Goal: Task Accomplishment & Management: Use online tool/utility

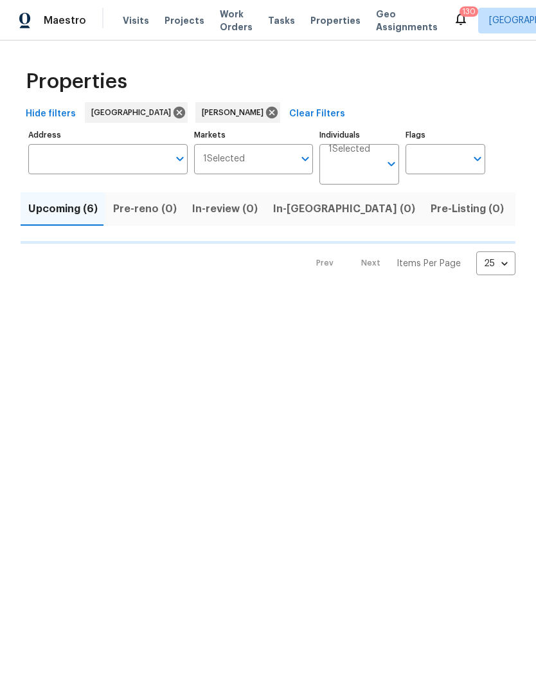
click at [221, 21] on span "Work Orders" at bounding box center [236, 21] width 33 height 26
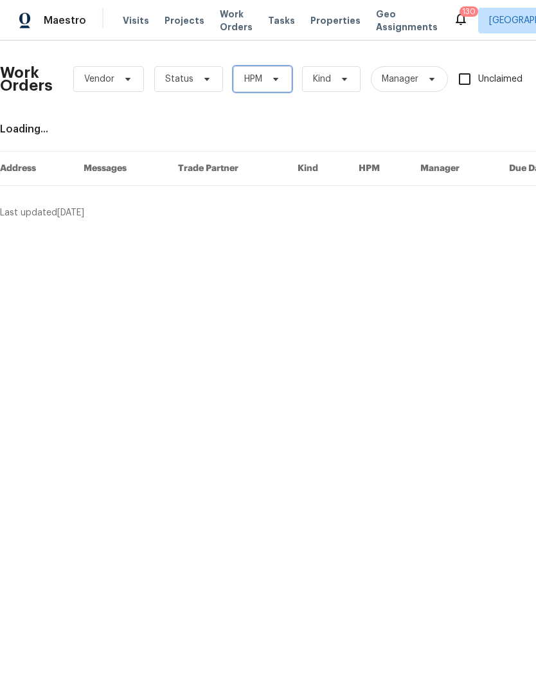
click at [282, 84] on span "HPM" at bounding box center [262, 79] width 59 height 26
click at [278, 82] on icon at bounding box center [276, 79] width 10 height 10
click at [277, 91] on span "HPM" at bounding box center [262, 79] width 59 height 26
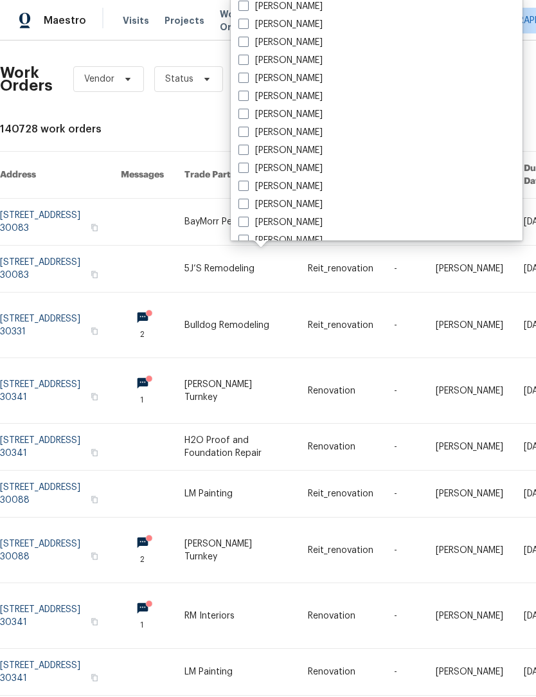
scroll to position [830, 0]
click at [241, 114] on span at bounding box center [244, 113] width 10 height 10
click at [241, 114] on input "[PERSON_NAME]" at bounding box center [243, 111] width 8 height 8
checkbox input "true"
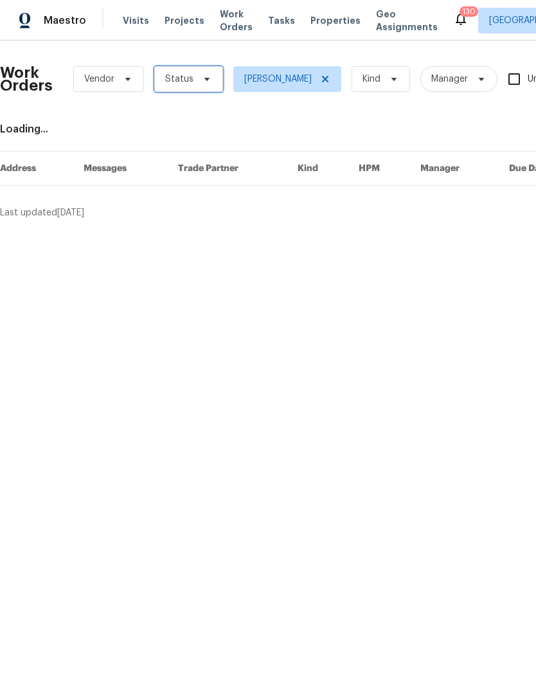
click at [208, 77] on icon at bounding box center [207, 79] width 10 height 10
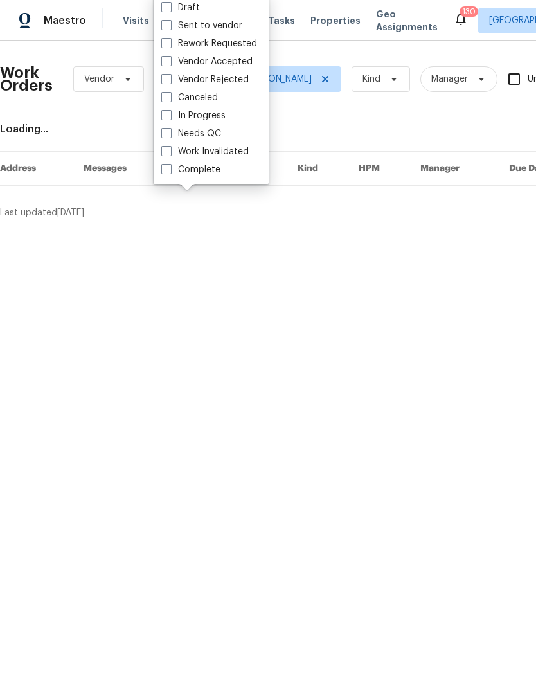
click at [175, 129] on label "Needs QC" at bounding box center [191, 133] width 60 height 13
click at [170, 129] on input "Needs QC" at bounding box center [165, 131] width 8 height 8
checkbox input "true"
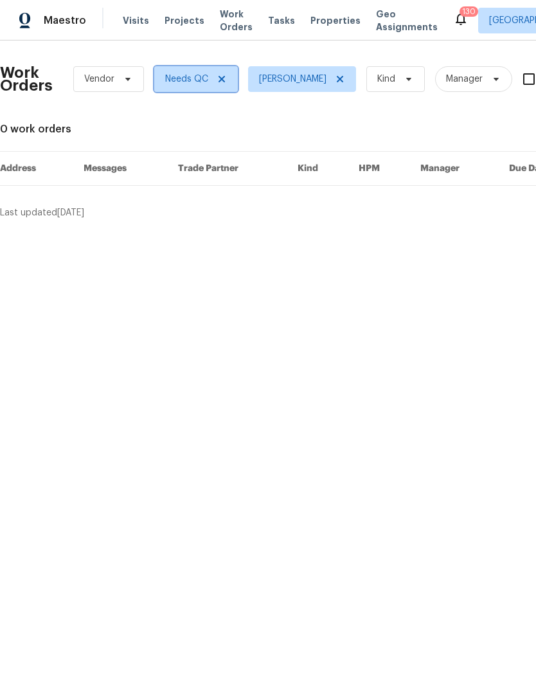
click at [217, 78] on icon at bounding box center [222, 79] width 10 height 10
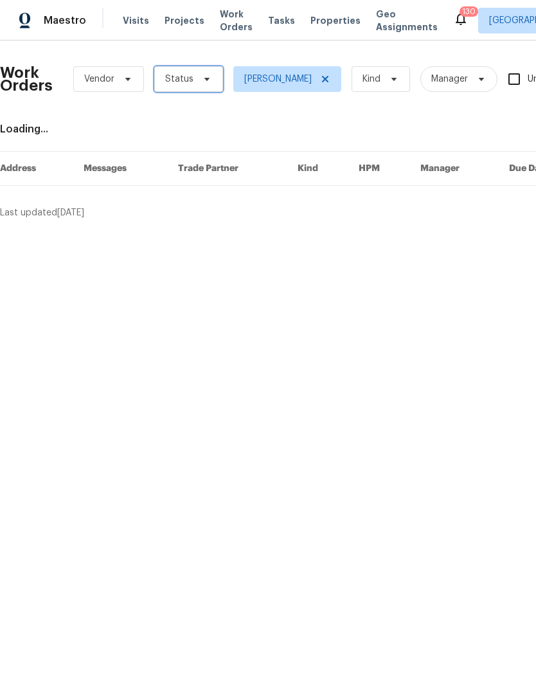
click at [206, 82] on icon at bounding box center [207, 79] width 10 height 10
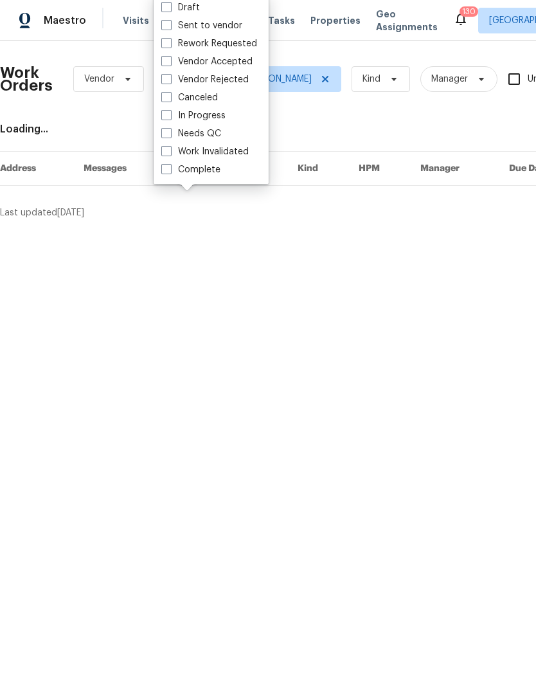
click at [170, 10] on span at bounding box center [166, 7] width 10 height 10
click at [170, 10] on input "Draft" at bounding box center [165, 5] width 8 height 8
checkbox input "true"
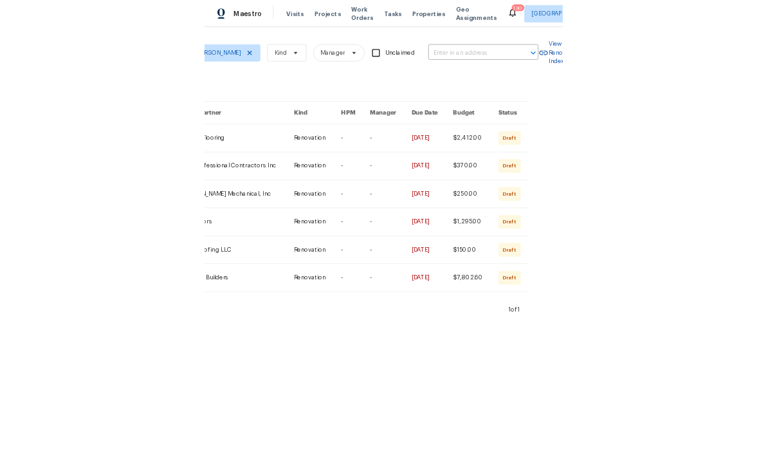
scroll to position [0, 251]
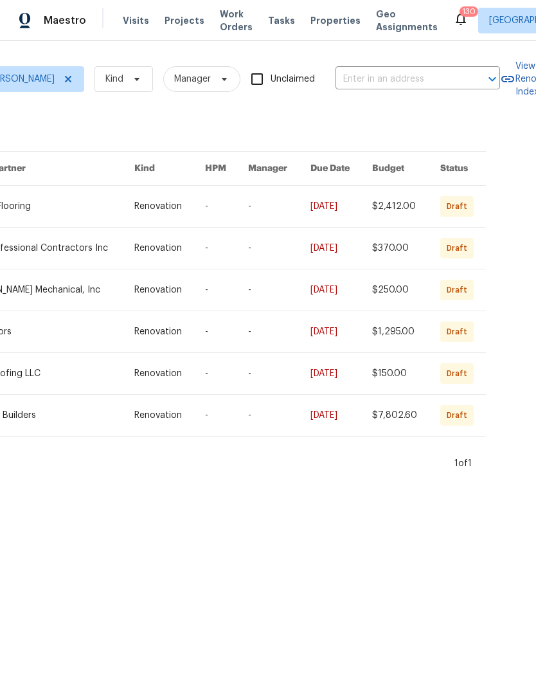
click at [255, 437] on td "-" at bounding box center [269, 416] width 62 height 42
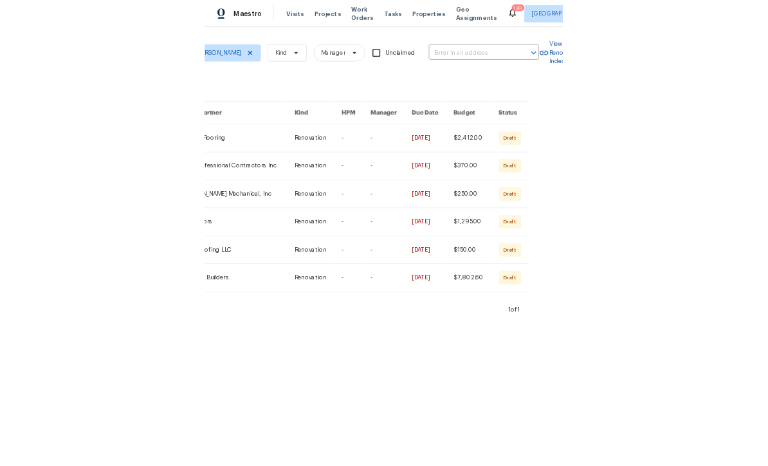
scroll to position [0, 40]
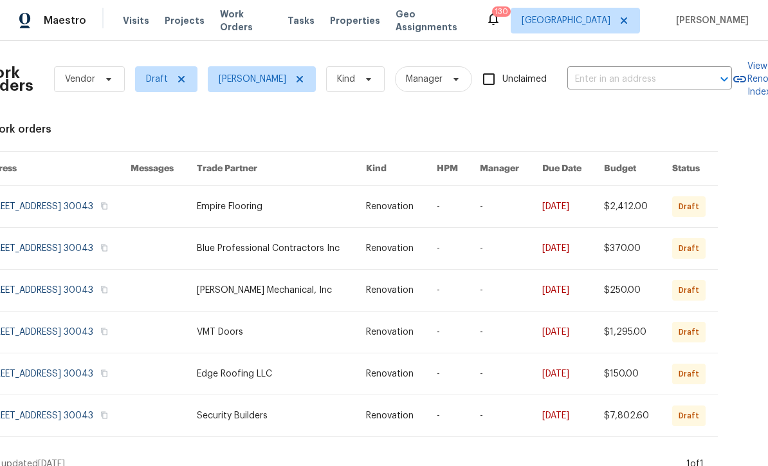
click at [96, 215] on link at bounding box center [56, 206] width 150 height 41
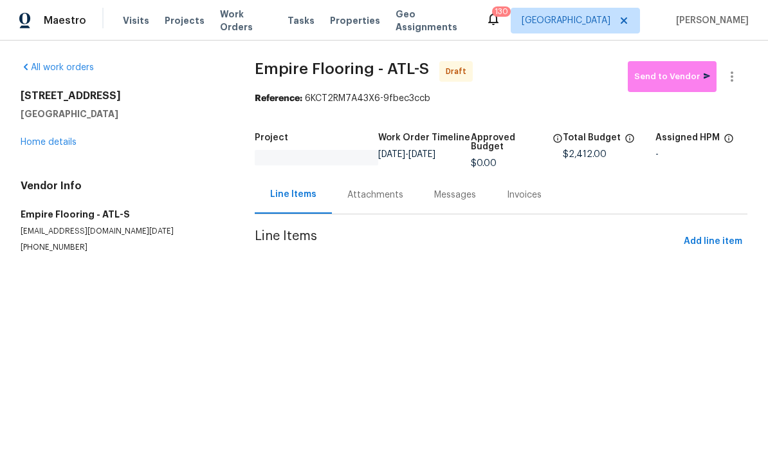
click at [57, 134] on div "1520 Swan Valley Ct Lawrenceville, GA 30043 Home details" at bounding box center [122, 118] width 203 height 59
click at [536, 71] on div at bounding box center [384, 233] width 768 height 466
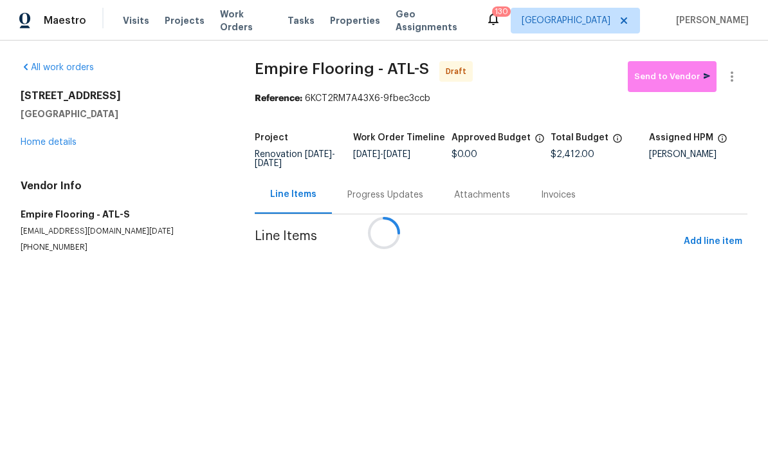
click at [536, 77] on div at bounding box center [384, 233] width 768 height 466
click at [536, 78] on div at bounding box center [384, 233] width 768 height 466
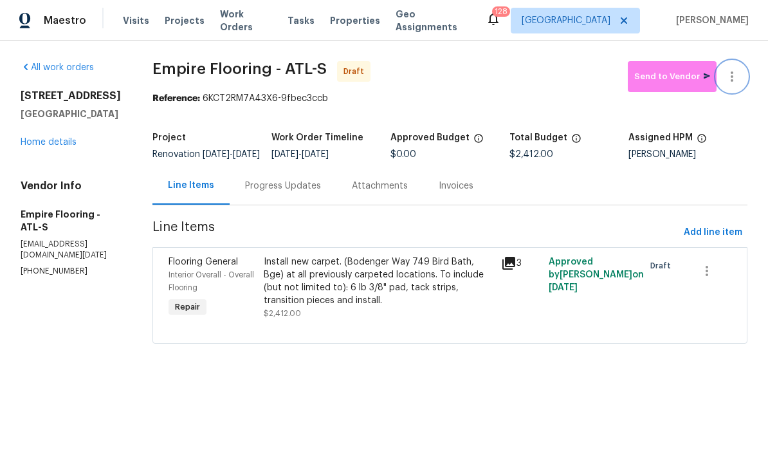
click at [536, 75] on icon "button" at bounding box center [731, 76] width 15 height 15
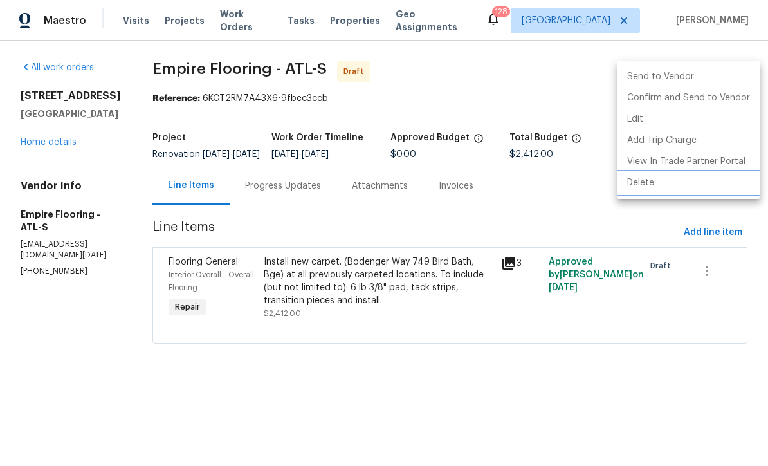
click at [536, 182] on li "Delete" at bounding box center [688, 182] width 143 height 21
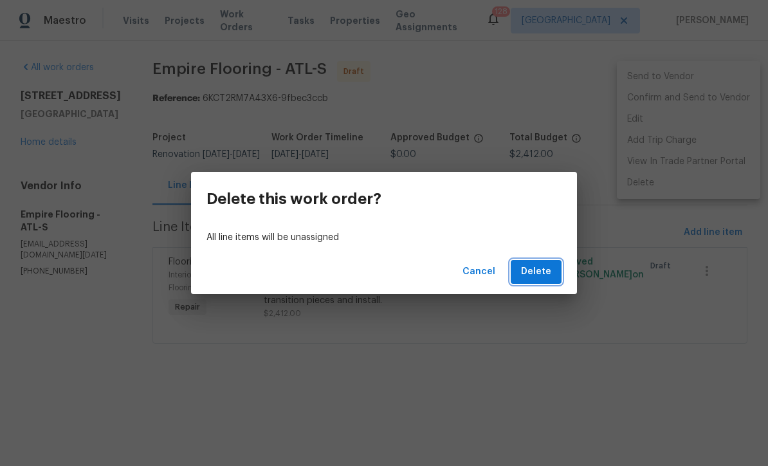
click at [536, 274] on span "Delete" at bounding box center [536, 272] width 30 height 16
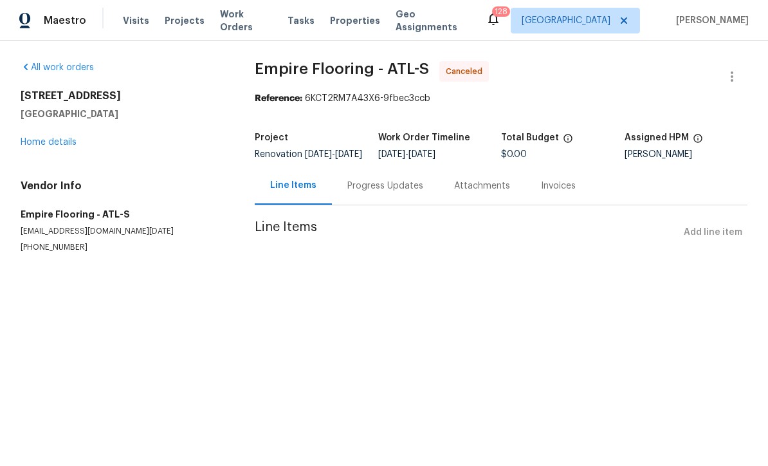
click at [241, 22] on span "Work Orders" at bounding box center [246, 21] width 52 height 26
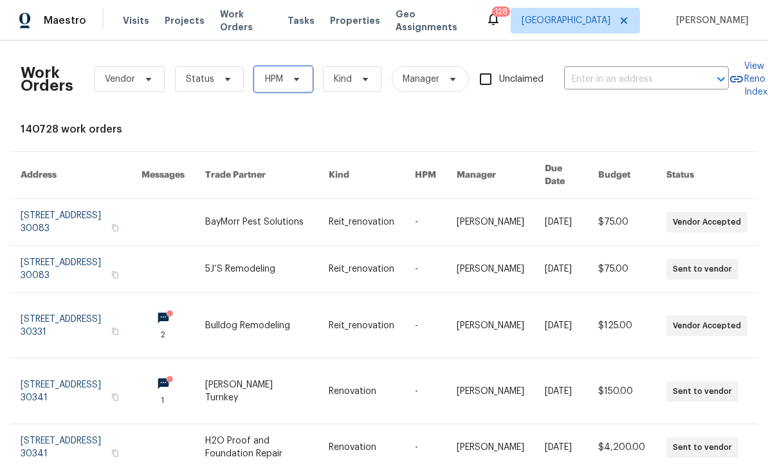
click at [302, 84] on span "HPM" at bounding box center [283, 79] width 59 height 26
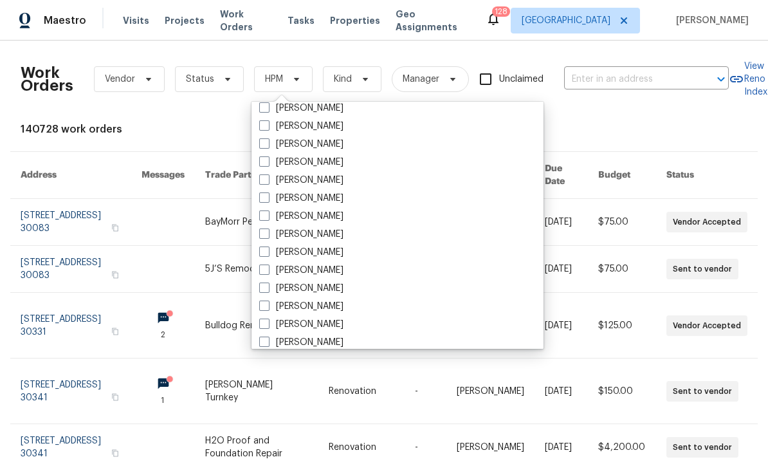
scroll to position [879, 0]
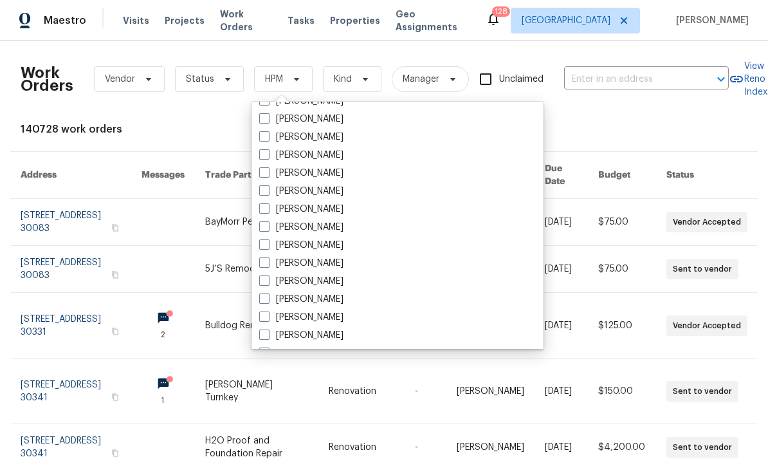
click at [256, 176] on div "[PERSON_NAME]" at bounding box center [397, 173] width 284 height 18
click at [270, 177] on label "[PERSON_NAME]" at bounding box center [301, 173] width 84 height 13
click at [268, 175] on input "[PERSON_NAME]" at bounding box center [263, 171] width 8 height 8
checkbox input "true"
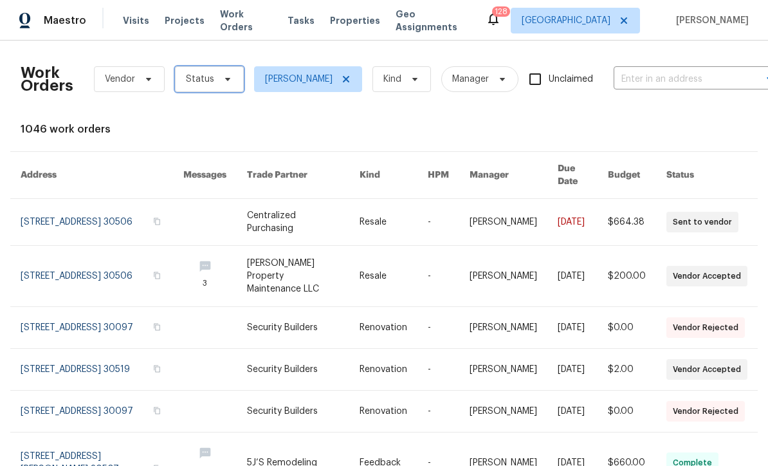
click at [223, 81] on icon at bounding box center [228, 79] width 10 height 10
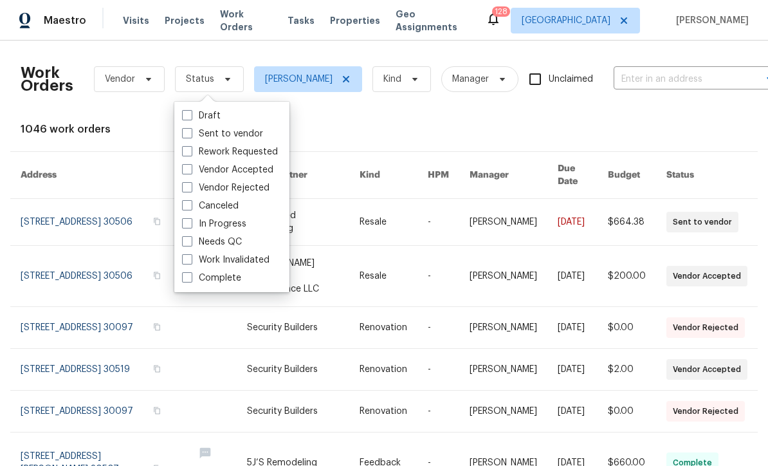
click at [191, 120] on span at bounding box center [187, 115] width 10 height 10
click at [190, 118] on input "Draft" at bounding box center [186, 113] width 8 height 8
checkbox input "true"
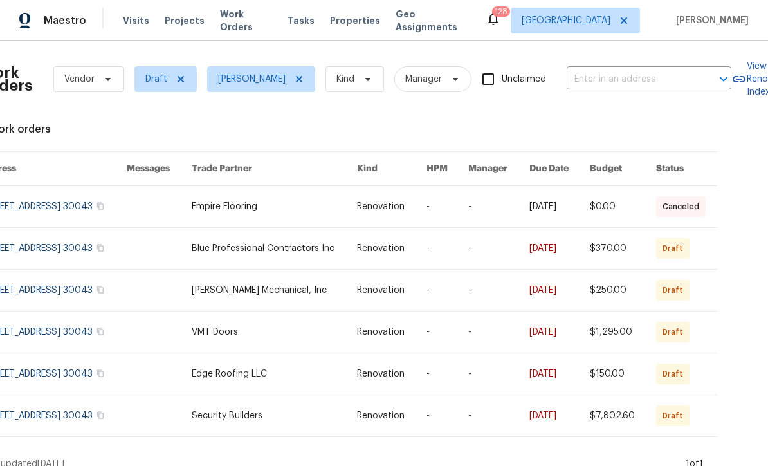
scroll to position [0, 40]
click at [536, 348] on link at bounding box center [692, 331] width 71 height 41
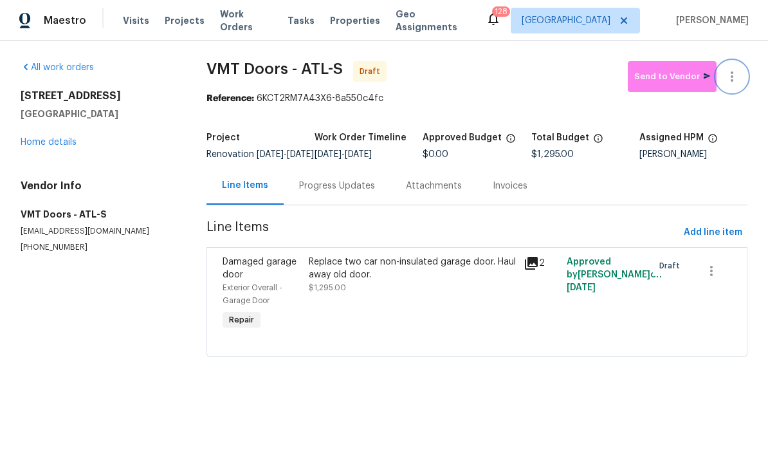
click at [536, 79] on icon "button" at bounding box center [731, 76] width 15 height 15
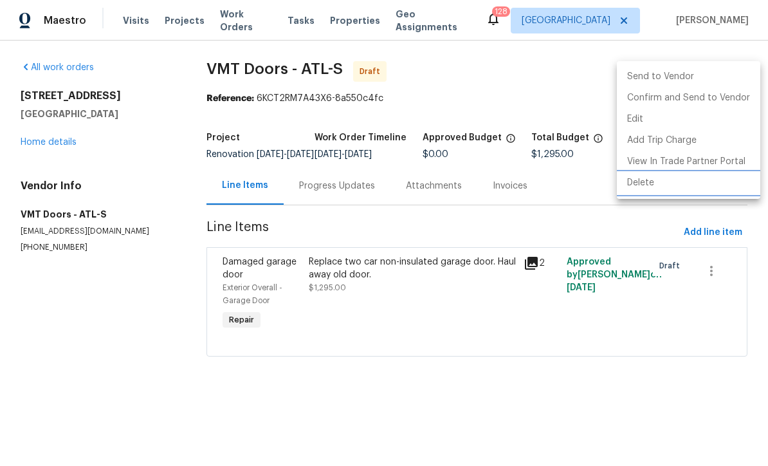
click at [536, 182] on li "Delete" at bounding box center [688, 182] width 143 height 21
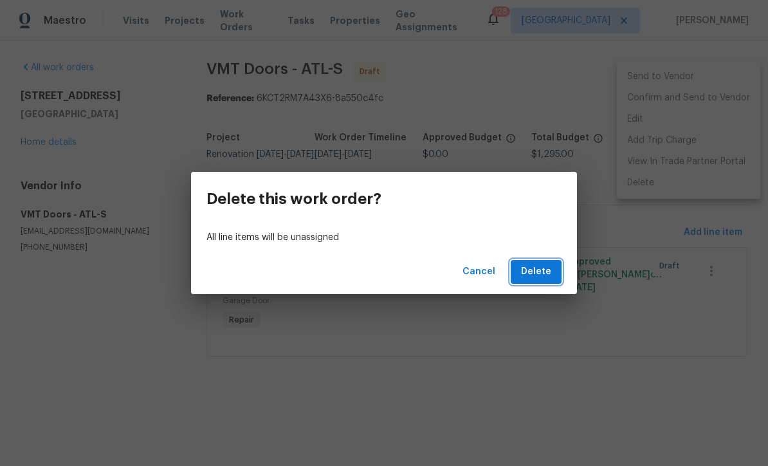
click at [536, 269] on span "Delete" at bounding box center [536, 272] width 30 height 16
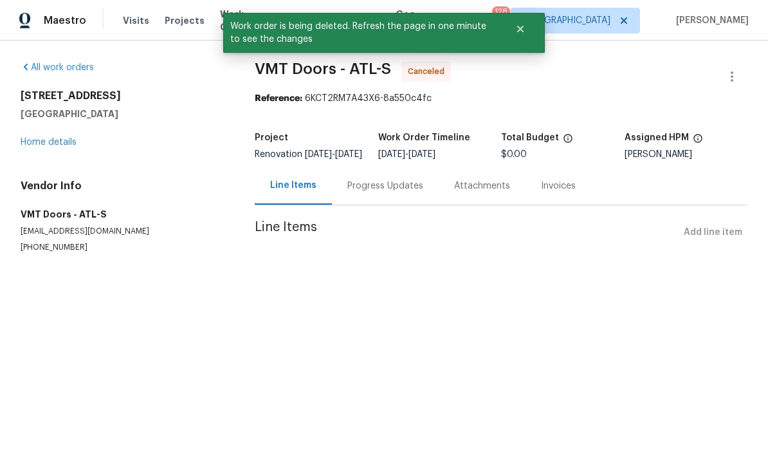
click at [66, 143] on link "Home details" at bounding box center [49, 142] width 56 height 9
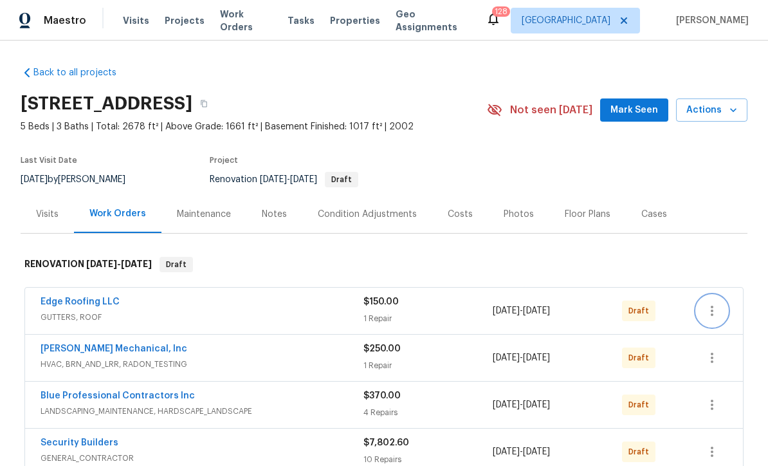
click at [536, 305] on icon "button" at bounding box center [711, 310] width 15 height 15
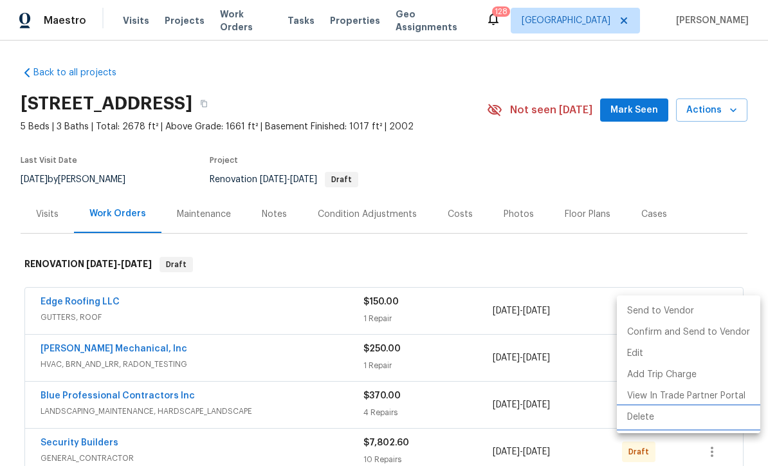
click at [536, 419] on li "Delete" at bounding box center [688, 416] width 143 height 21
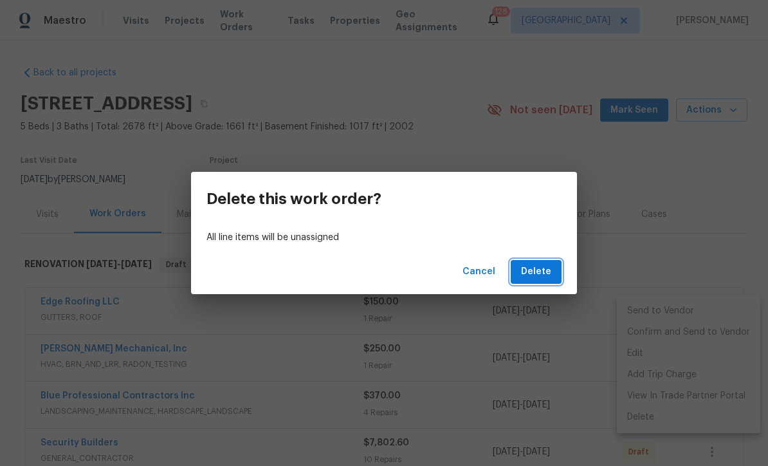
click at [536, 276] on span "Delete" at bounding box center [536, 272] width 30 height 16
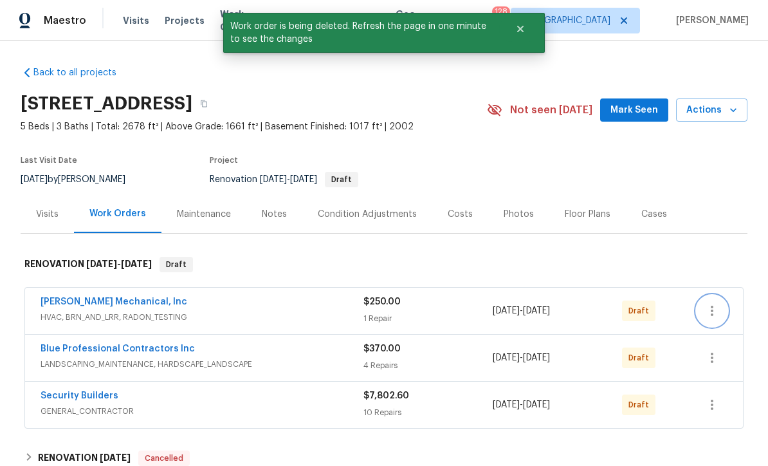
click at [536, 311] on icon "button" at bounding box center [712, 310] width 3 height 10
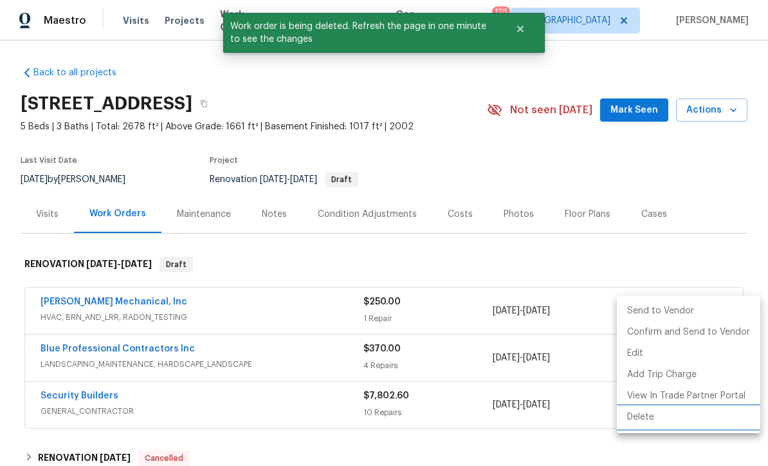
click at [536, 425] on li "Delete" at bounding box center [688, 416] width 143 height 21
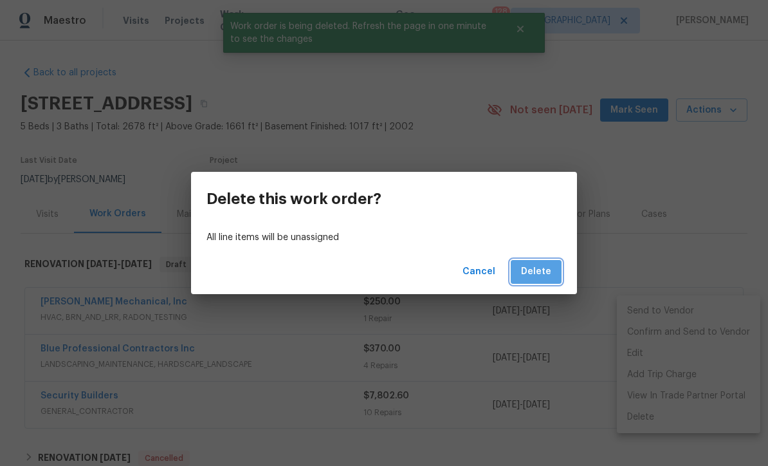
click at [536, 271] on span "Delete" at bounding box center [536, 272] width 30 height 16
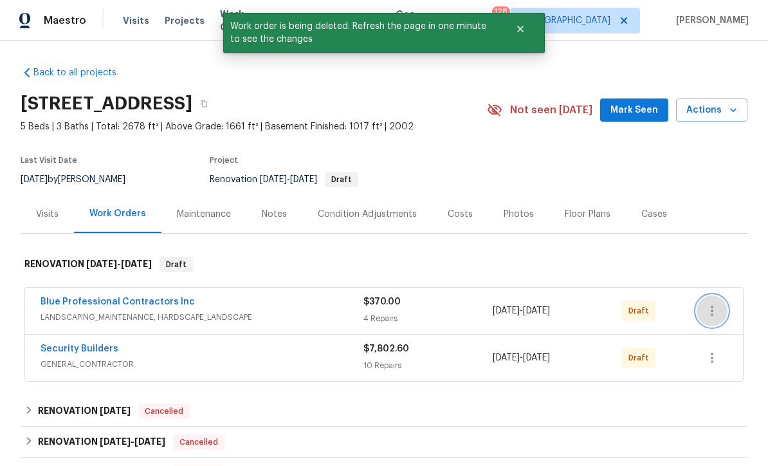
click at [536, 318] on icon "button" at bounding box center [711, 310] width 15 height 15
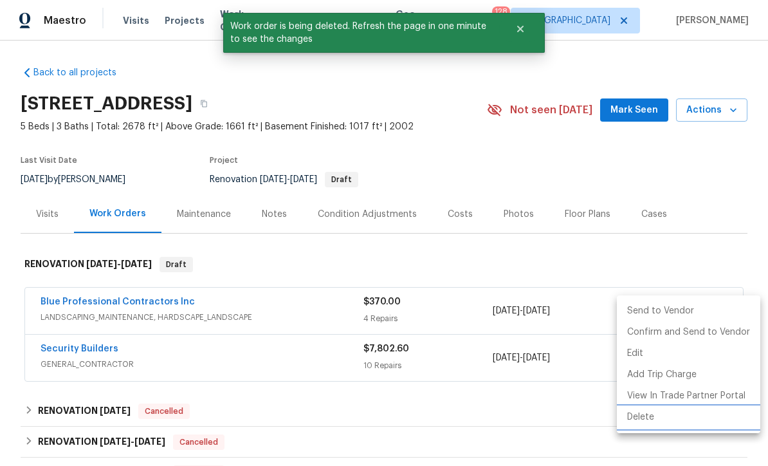
click at [536, 422] on li "Delete" at bounding box center [688, 416] width 143 height 21
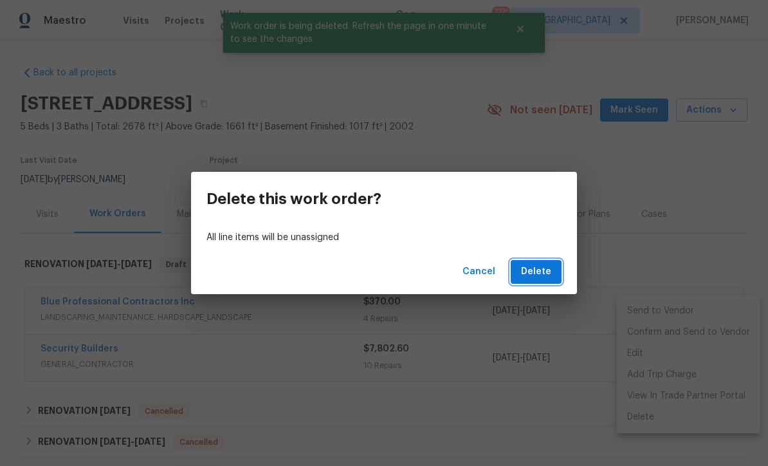
click at [536, 276] on button "Delete" at bounding box center [536, 272] width 51 height 24
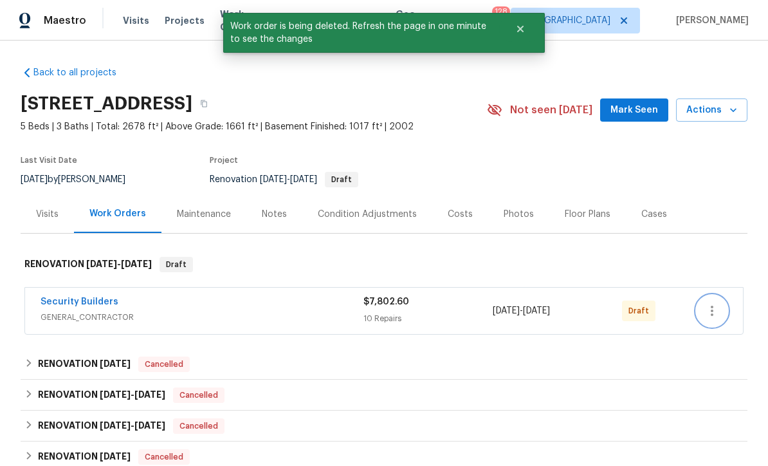
click at [536, 317] on icon "button" at bounding box center [711, 310] width 15 height 15
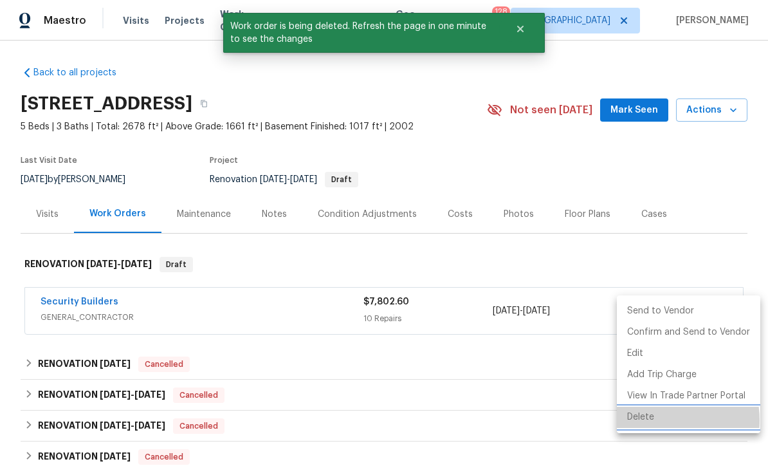
click at [536, 421] on li "Delete" at bounding box center [688, 416] width 143 height 21
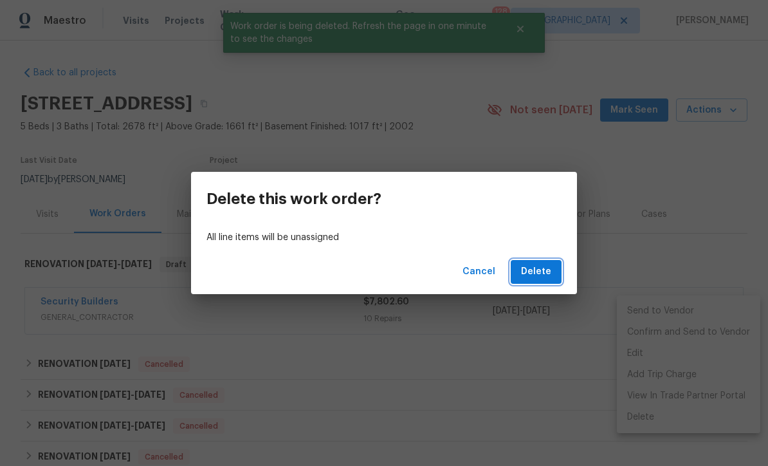
click at [536, 277] on span "Delete" at bounding box center [536, 272] width 30 height 16
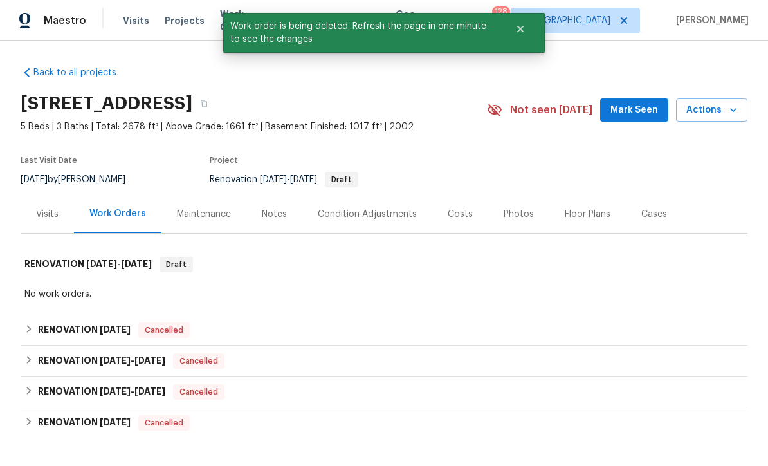
click at [536, 108] on span "Mark Seen" at bounding box center [634, 110] width 48 height 16
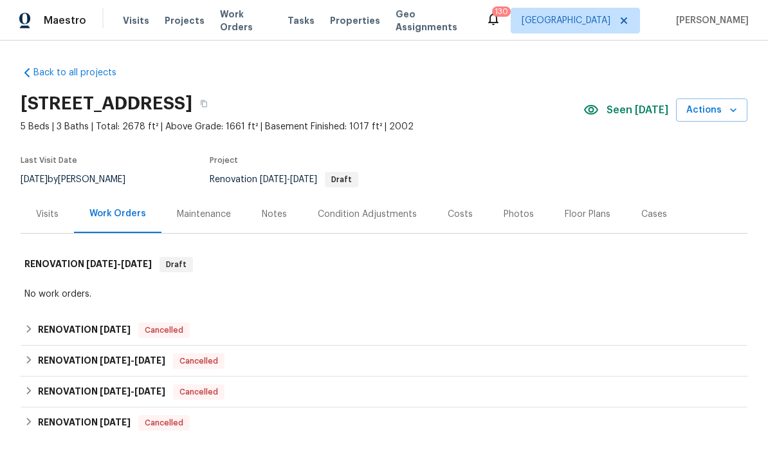
click at [246, 19] on span "Work Orders" at bounding box center [246, 21] width 52 height 26
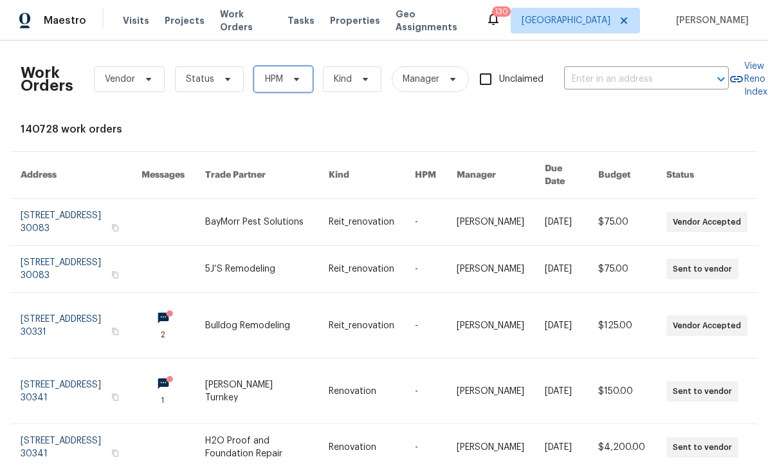
click at [304, 82] on span "HPM" at bounding box center [283, 79] width 59 height 26
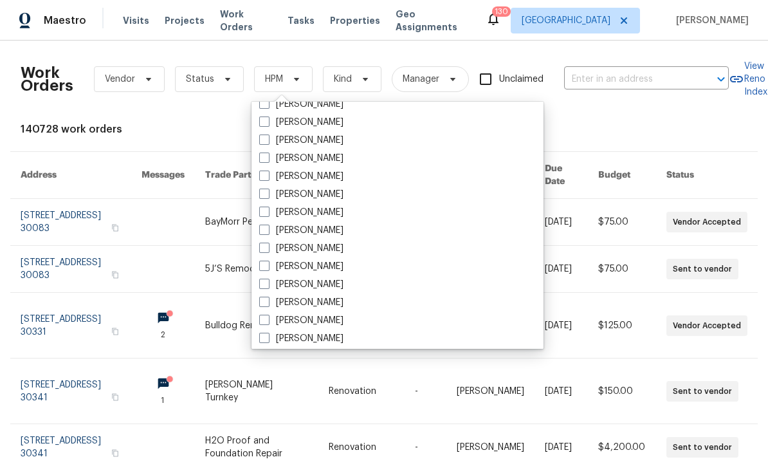
scroll to position [875, 0]
click at [261, 181] on span at bounding box center [264, 177] width 10 height 10
click at [261, 179] on input "[PERSON_NAME]" at bounding box center [263, 175] width 8 height 8
checkbox input "true"
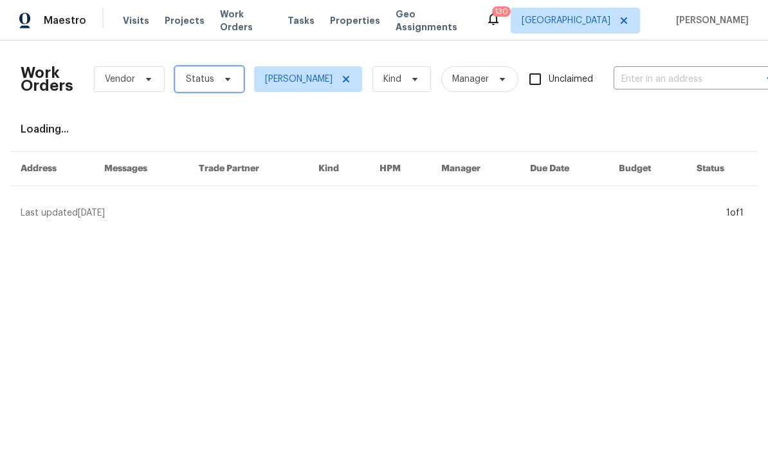
click at [224, 83] on icon at bounding box center [228, 79] width 10 height 10
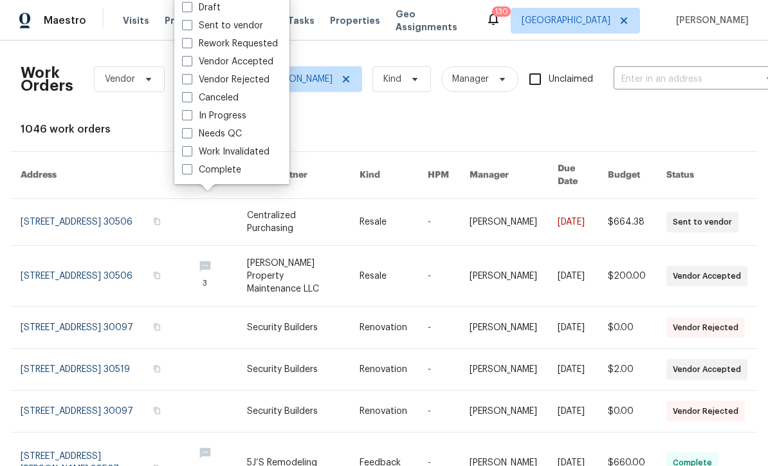
click at [188, 8] on span at bounding box center [187, 7] width 10 height 10
click at [188, 8] on input "Draft" at bounding box center [186, 5] width 8 height 8
checkbox input "true"
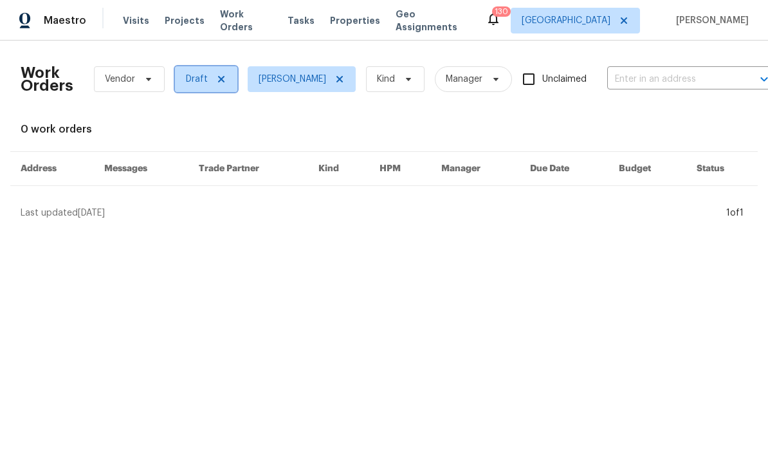
click at [213, 82] on span at bounding box center [219, 79] width 14 height 10
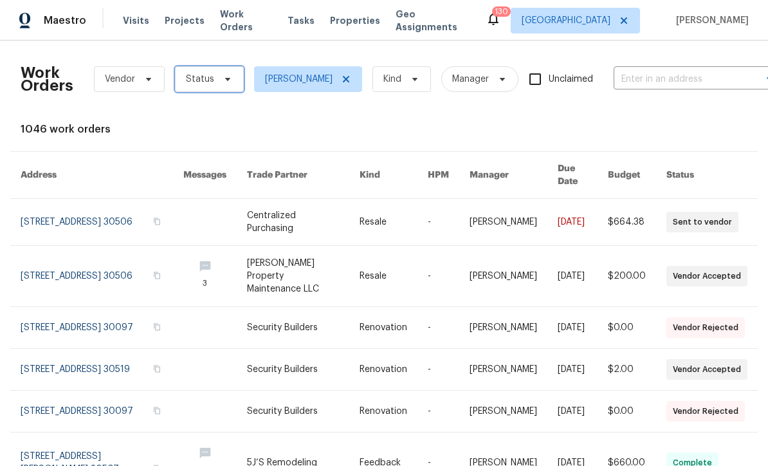
click at [230, 82] on icon at bounding box center [228, 79] width 10 height 10
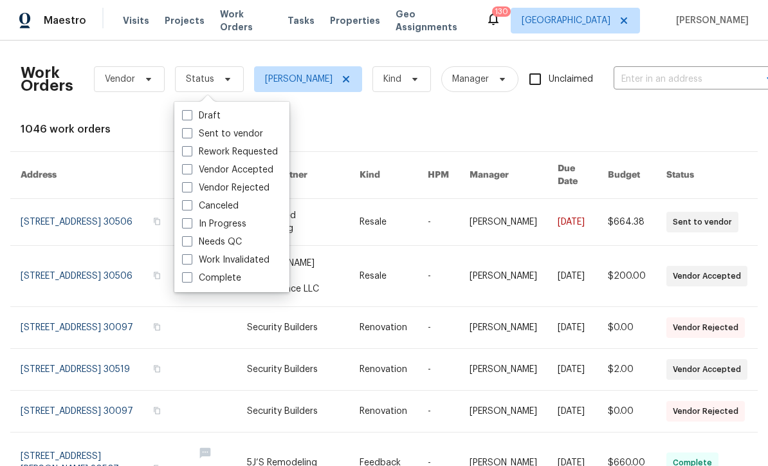
click at [515, 437] on link at bounding box center [513, 462] width 88 height 60
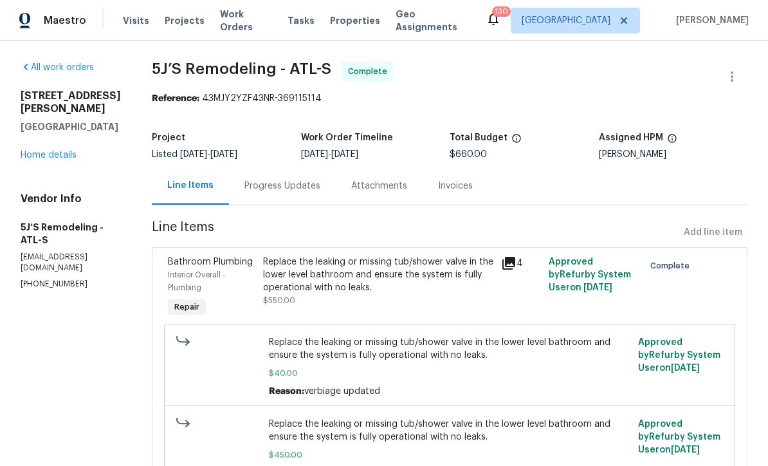
click at [515, 441] on span "Replace the leaking or missing tub/shower valve in the lower level bathroom and…" at bounding box center [450, 430] width 362 height 26
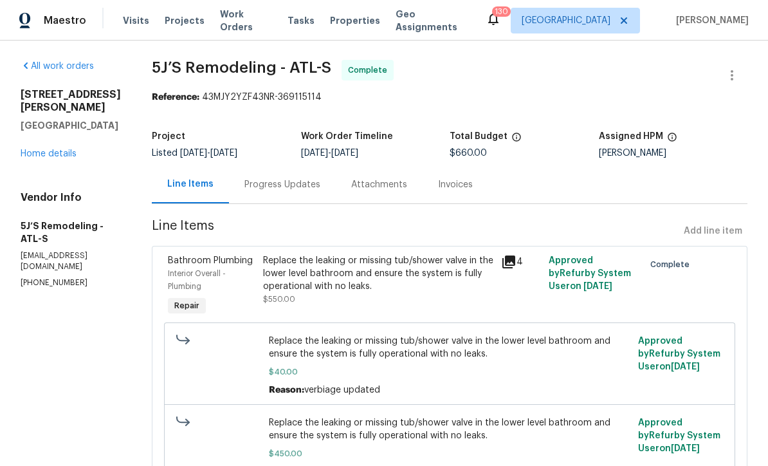
click at [473, 433] on span "Replace the leaking or missing tub/shower valve in the lower level bathroom and…" at bounding box center [450, 429] width 362 height 26
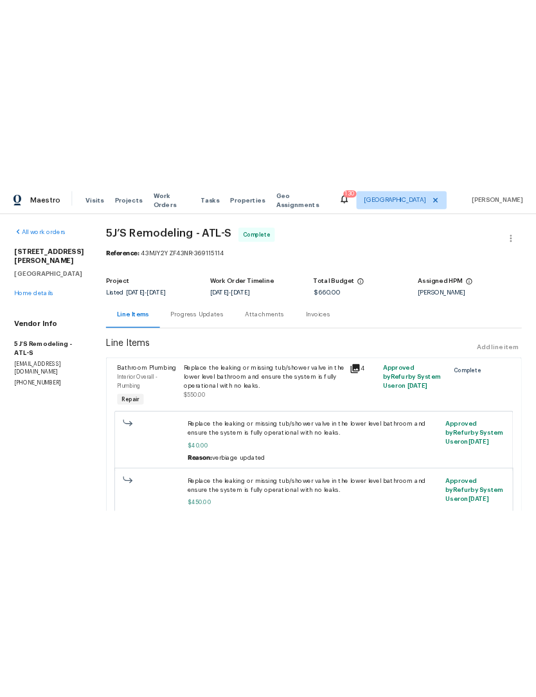
scroll to position [0, 0]
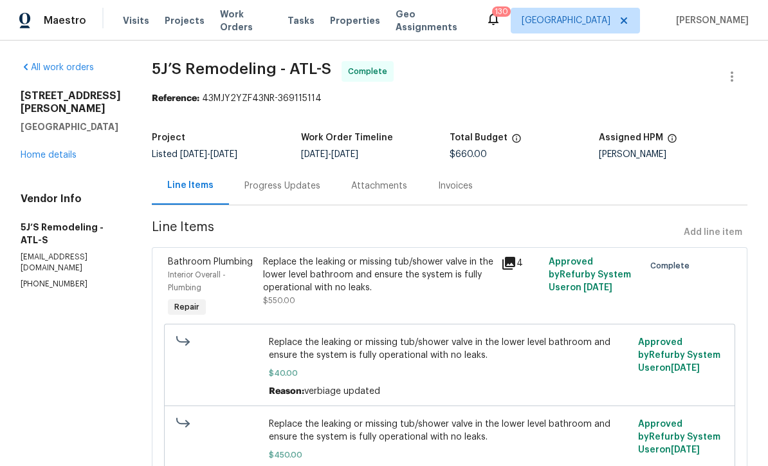
click at [251, 18] on span "Work Orders" at bounding box center [246, 21] width 52 height 26
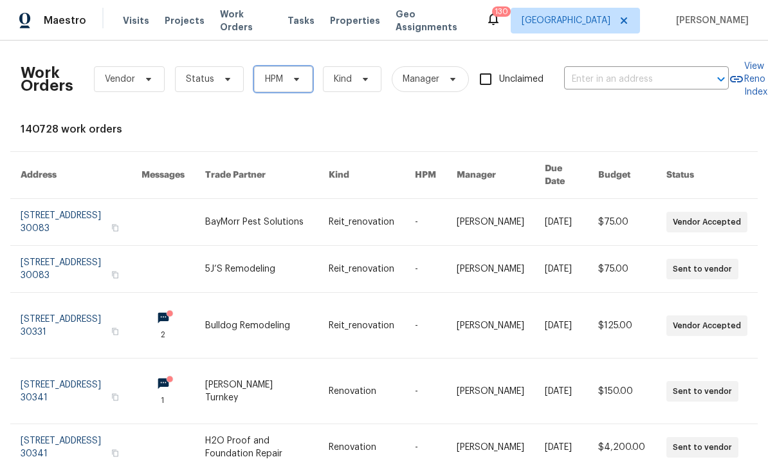
click at [300, 82] on icon at bounding box center [296, 79] width 10 height 10
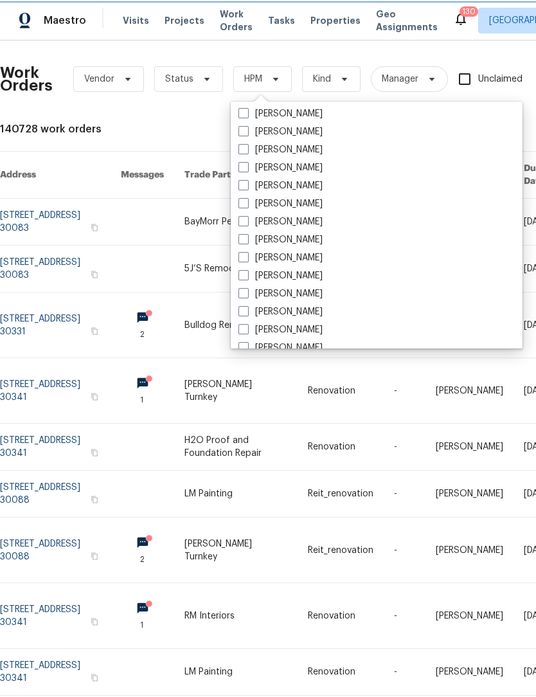
scroll to position [887, 0]
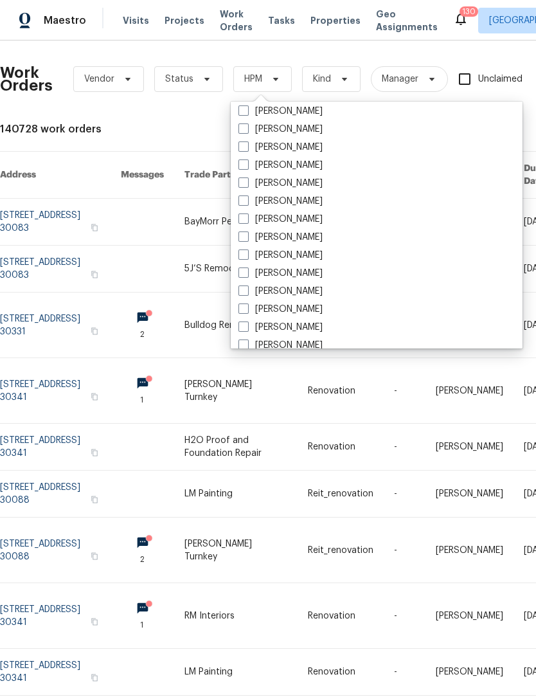
click at [242, 167] on span at bounding box center [244, 164] width 10 height 10
click at [242, 167] on input "[PERSON_NAME]" at bounding box center [243, 163] width 8 height 8
checkbox input "true"
